Goal: Task Accomplishment & Management: Manage account settings

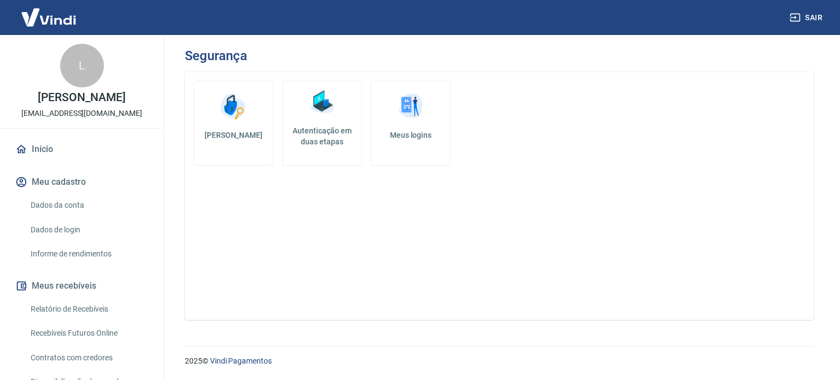
click at [389, 122] on link "Meus logins" at bounding box center [411, 123] width 80 height 85
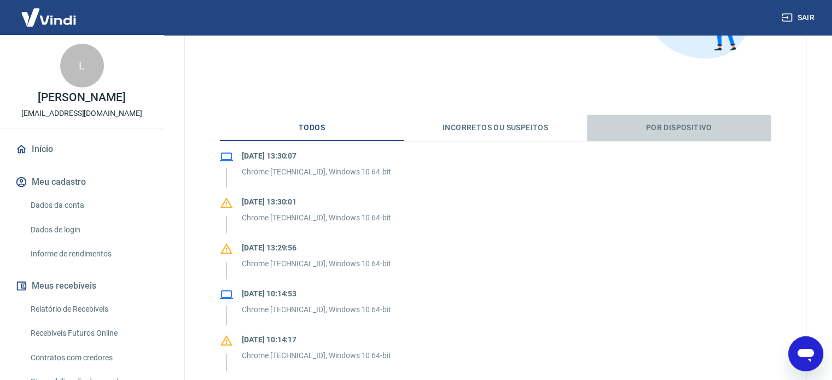
click at [673, 124] on button "Por dispositivo" at bounding box center [679, 128] width 184 height 26
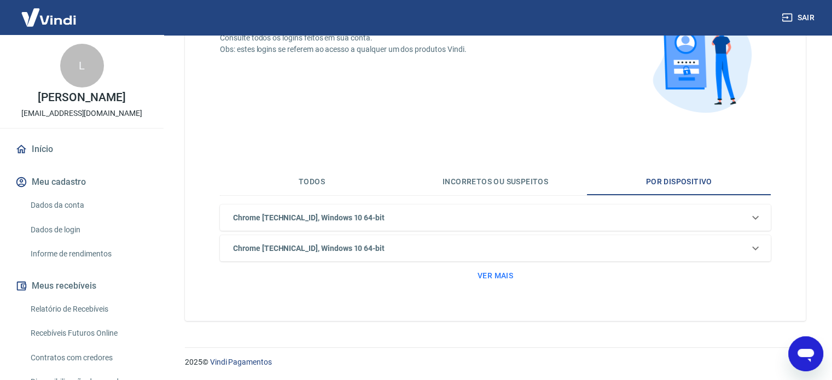
click at [350, 219] on h6 "Chrome [TECHNICAL_ID], Windows 10 64-bit" at bounding box center [308, 217] width 151 height 11
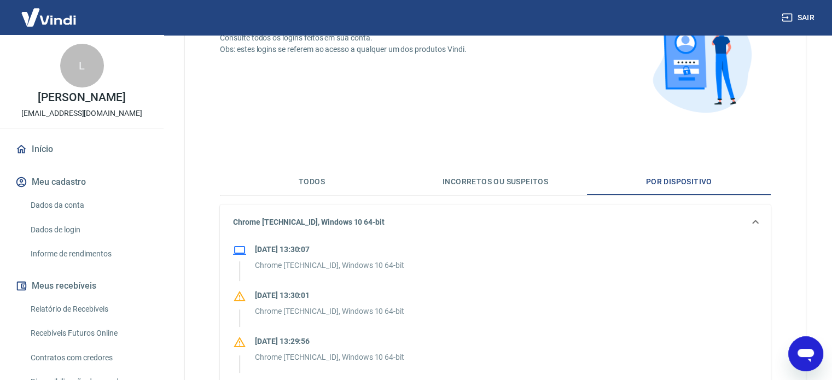
click at [350, 219] on h6 "Chrome [TECHNICAL_ID], Windows 10 64-bit" at bounding box center [308, 222] width 151 height 11
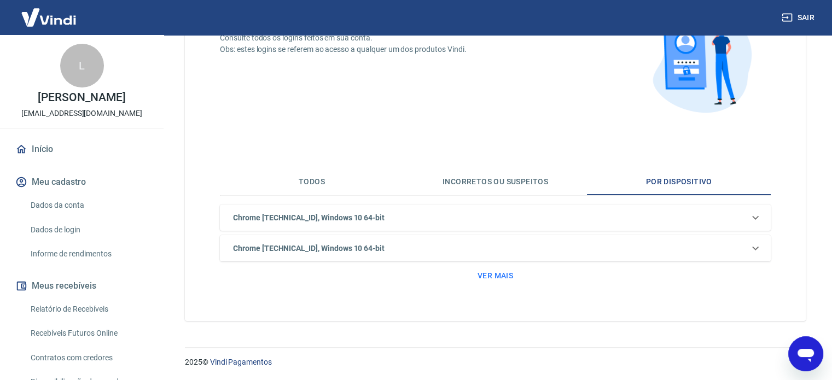
click at [380, 245] on div "Chrome [TECHNICAL_ID], Windows 10 64-bit" at bounding box center [489, 248] width 520 height 11
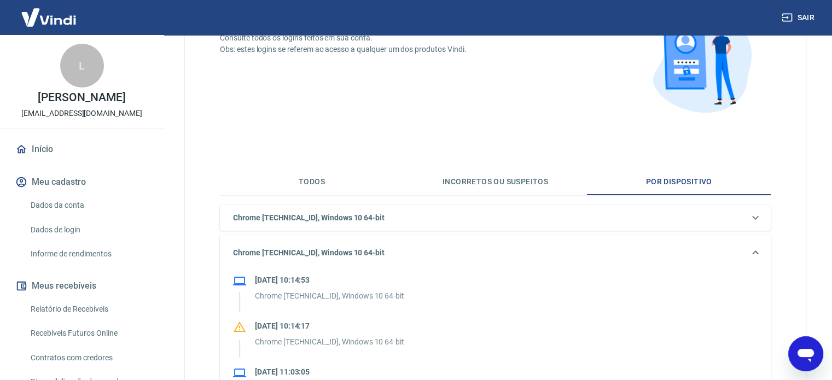
click at [380, 245] on div "Chrome [TECHNICAL_ID], Windows 10 64-bit" at bounding box center [495, 252] width 551 height 35
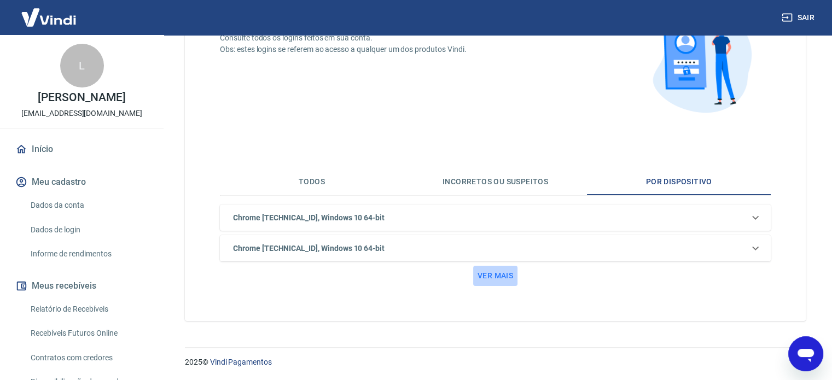
click at [503, 278] on button "Ver mais" at bounding box center [495, 276] width 44 height 20
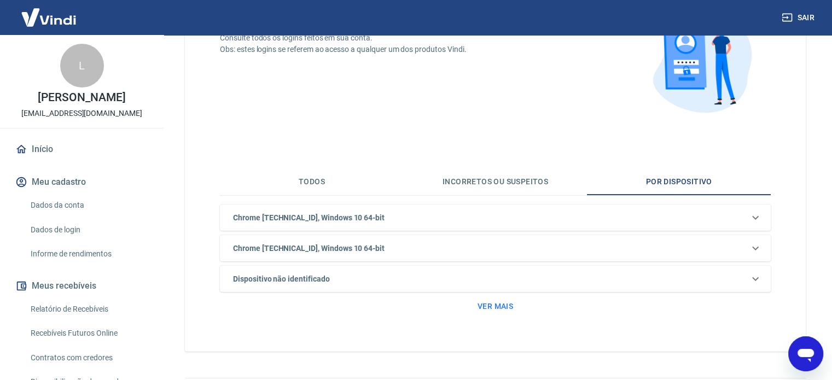
click at [336, 278] on div "Dispositivo não identificado" at bounding box center [489, 278] width 520 height 11
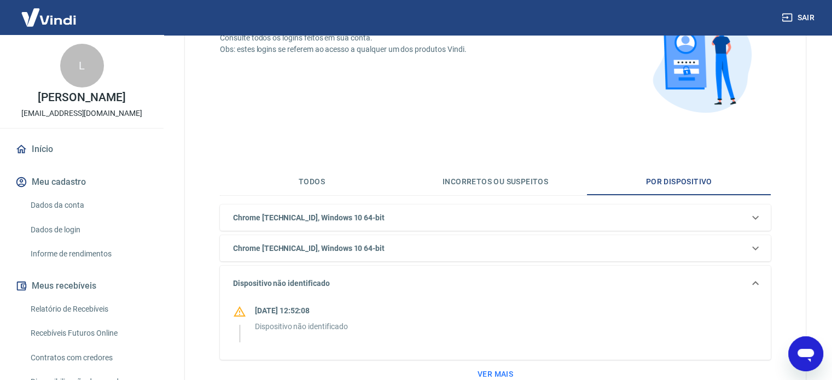
click at [336, 278] on div "Dispositivo não identificado" at bounding box center [489, 283] width 520 height 11
